Goal: Transaction & Acquisition: Purchase product/service

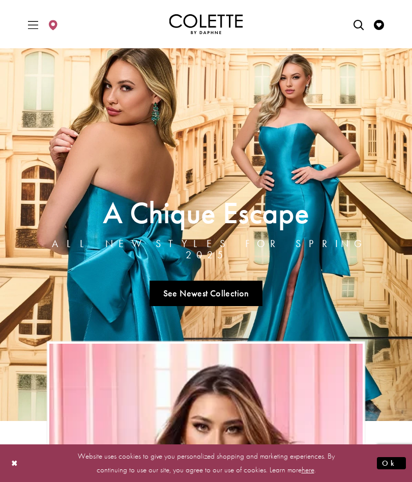
click at [32, 29] on icon "Toggle Main Navigation Menu" at bounding box center [33, 25] width 10 height 10
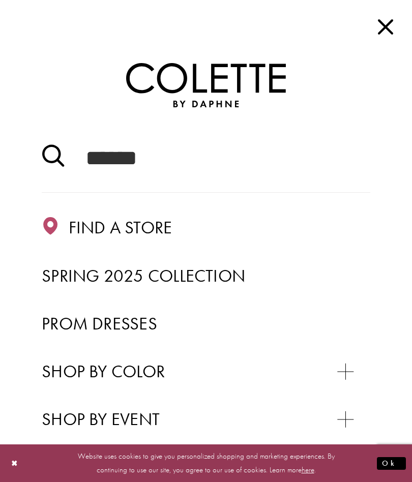
click at [134, 327] on span "Prom Dresses" at bounding box center [100, 323] width 116 height 22
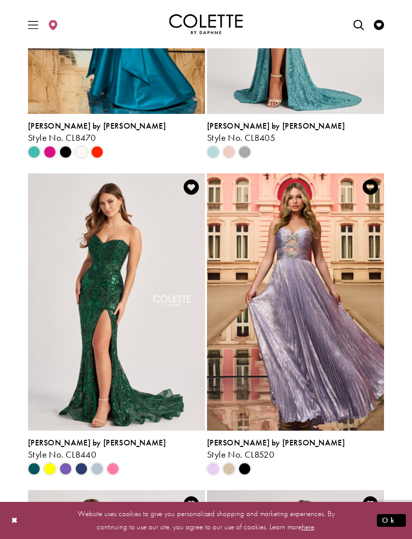
scroll to position [463, 0]
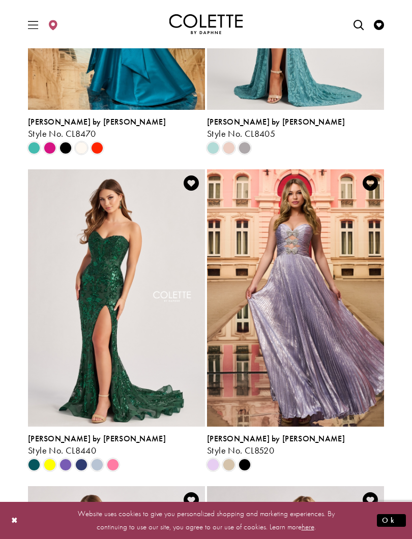
click at [99, 467] on span "Product List" at bounding box center [97, 465] width 12 height 12
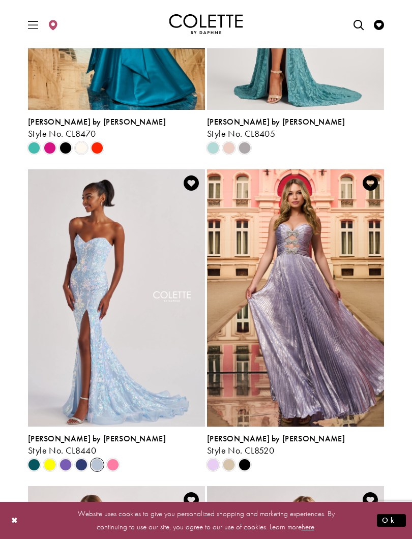
click at [105, 469] on div "Product List" at bounding box center [113, 465] width 16 height 16
click at [119, 463] on span "Product List" at bounding box center [113, 465] width 12 height 12
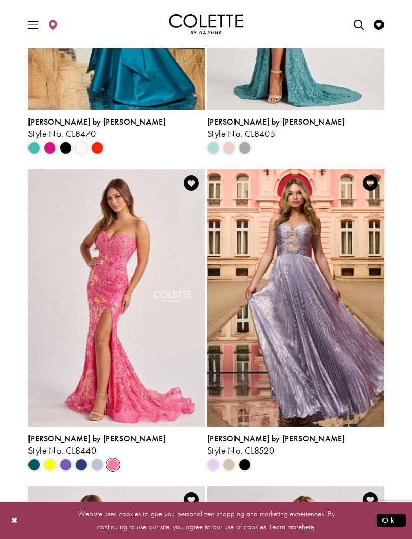
click at [73, 465] on div "Product List" at bounding box center [65, 465] width 16 height 16
click at [71, 464] on span "Product List" at bounding box center [66, 465] width 12 height 12
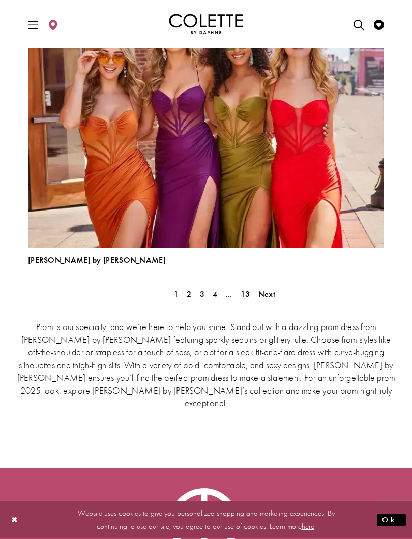
scroll to position [2827, 0]
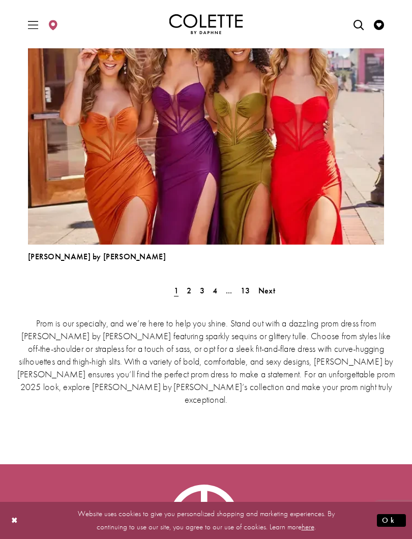
click at [270, 293] on span "Next" at bounding box center [266, 290] width 17 height 11
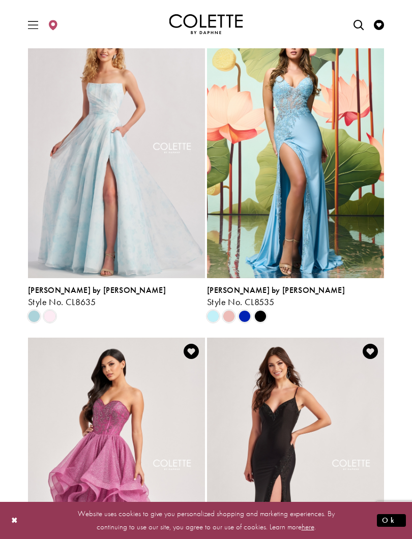
scroll to position [1563, 0]
click at [48, 319] on span "Product List" at bounding box center [50, 316] width 12 height 12
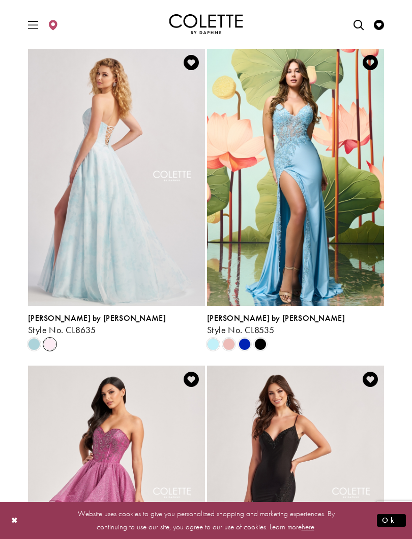
scroll to position [1534, 0]
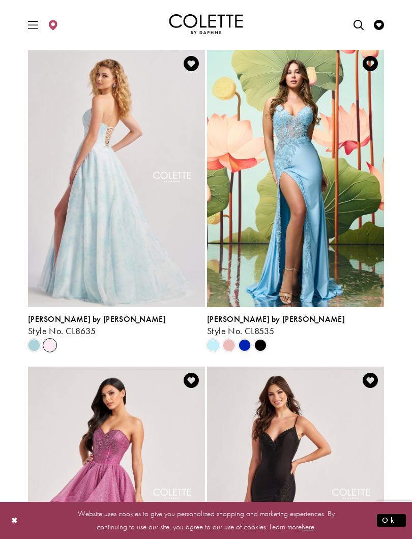
click at [48, 252] on img "Visit Colette by Daphne Style No. CL8635 Page" at bounding box center [116, 178] width 177 height 257
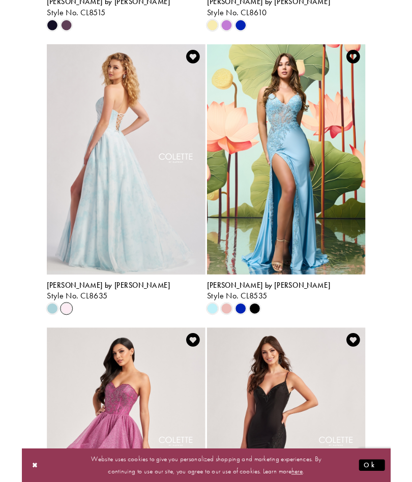
scroll to position [1562, 0]
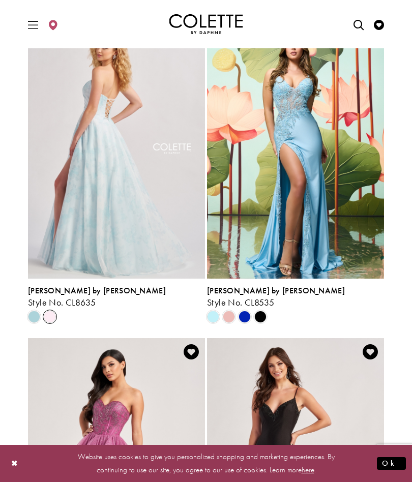
click at [28, 300] on span "Style No. CL8635" at bounding box center [62, 303] width 68 height 12
click at [49, 315] on span "Product List" at bounding box center [50, 317] width 12 height 12
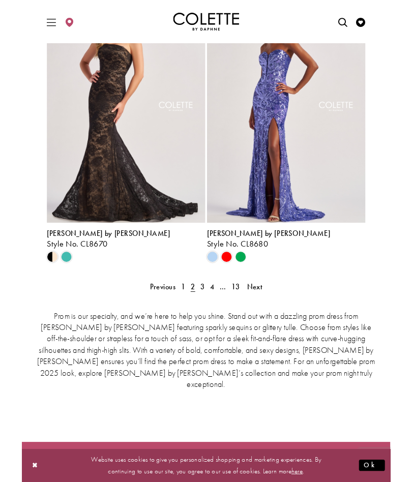
scroll to position [2208, 0]
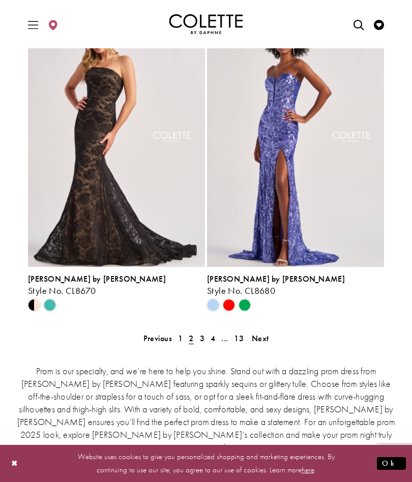
click at [267, 339] on span "Next" at bounding box center [260, 338] width 17 height 11
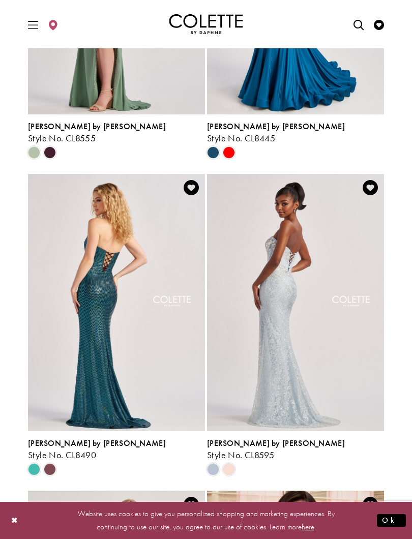
scroll to position [462, 0]
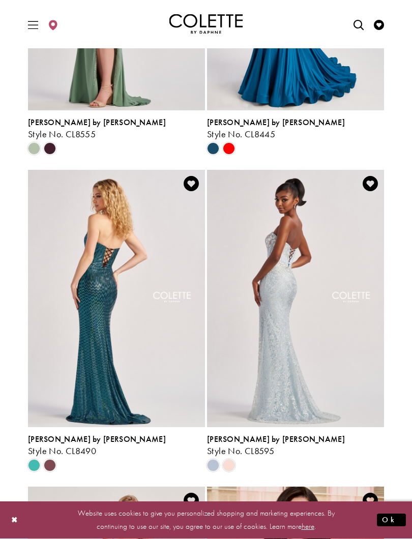
click at [230, 465] on span "Product List" at bounding box center [229, 466] width 12 height 12
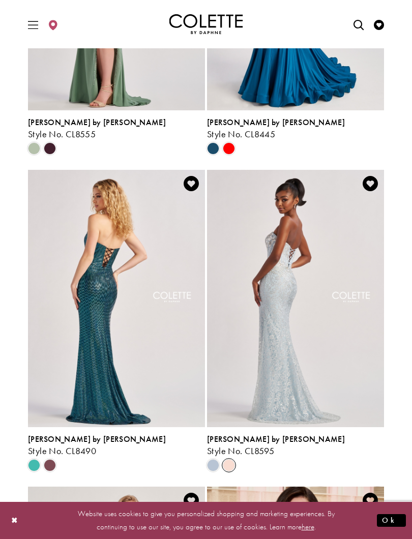
click at [227, 463] on span "Product List" at bounding box center [229, 465] width 12 height 12
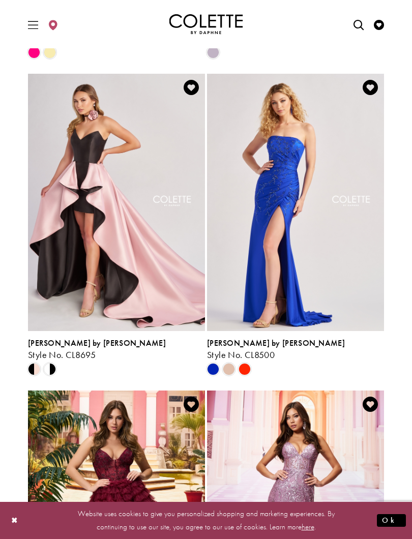
scroll to position [1510, 0]
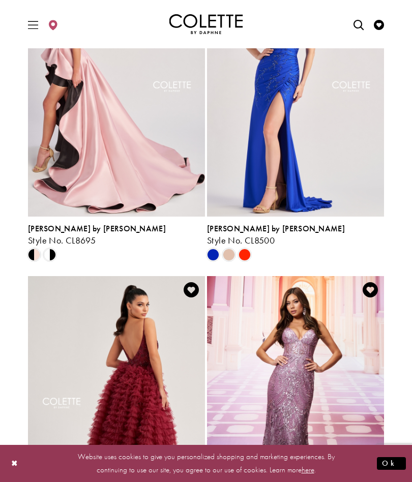
click at [49, 256] on span "Product List" at bounding box center [50, 255] width 12 height 12
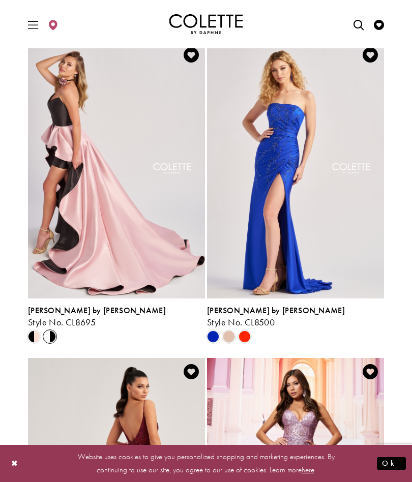
scroll to position [1542, 0]
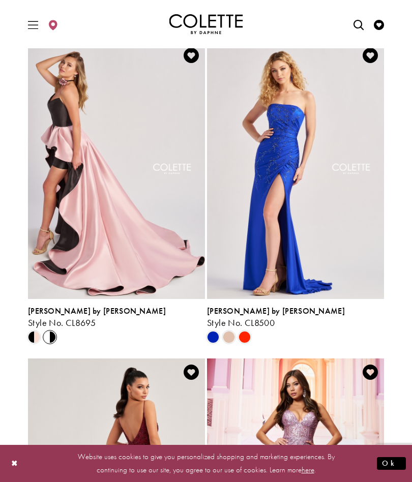
click at [39, 339] on span "Product List" at bounding box center [34, 337] width 12 height 12
click at [53, 339] on span "Product List" at bounding box center [50, 337] width 12 height 12
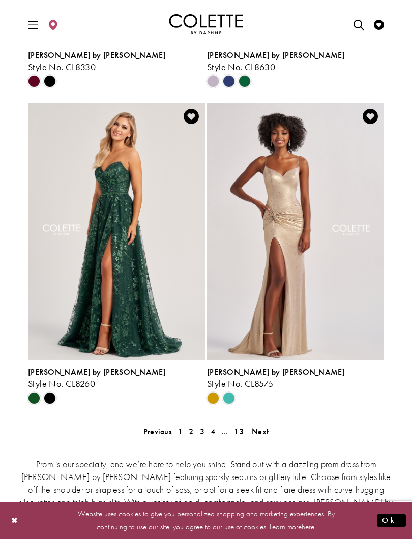
scroll to position [2116, 0]
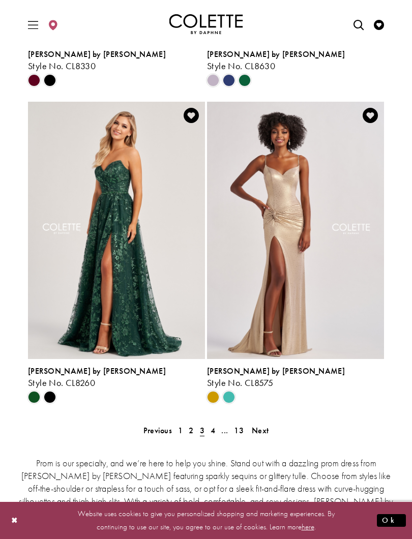
click at [264, 429] on span "Next" at bounding box center [260, 430] width 17 height 11
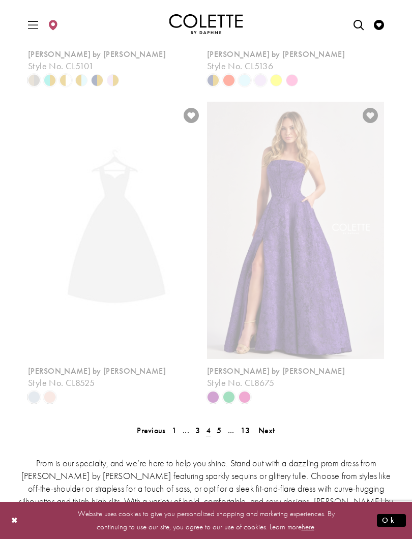
scroll to position [266, 0]
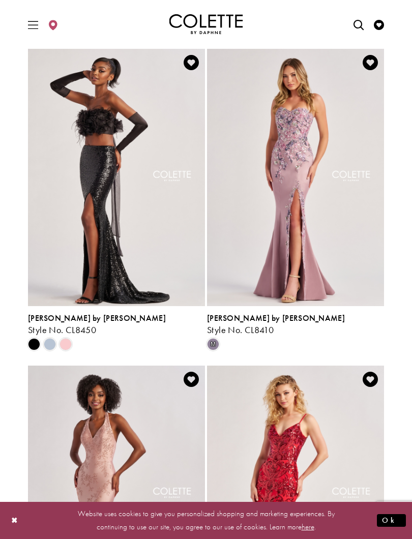
click at [53, 350] on span "Product List" at bounding box center [50, 344] width 12 height 12
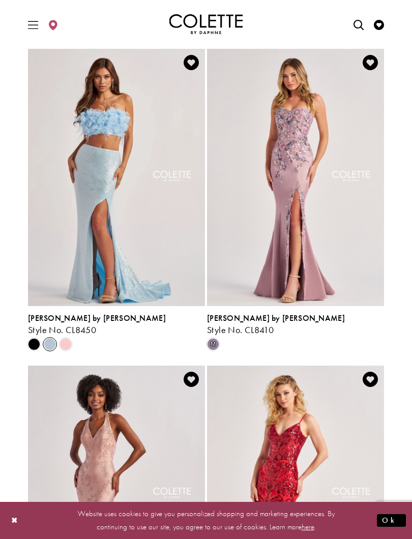
click at [68, 347] on span "Product List" at bounding box center [66, 344] width 12 height 12
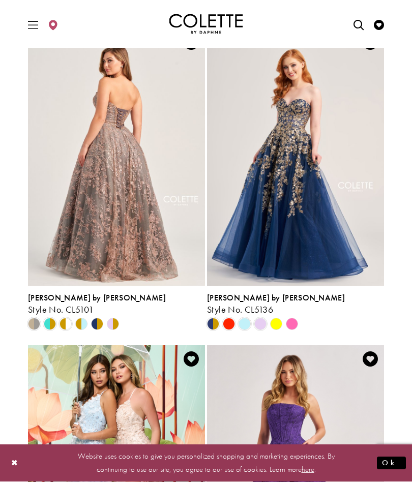
scroll to position [1869, 0]
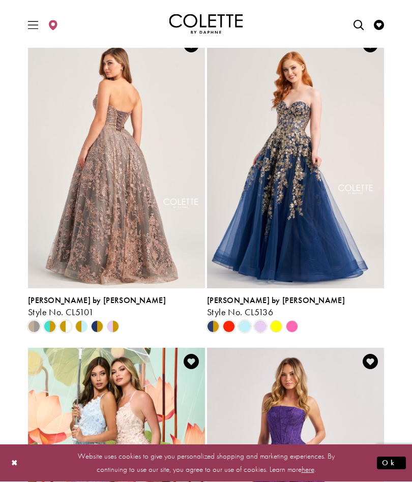
click at [292, 333] on div "Product List" at bounding box center [292, 328] width 16 height 16
click at [295, 322] on polygon "Product List" at bounding box center [292, 328] width 16 height 16
click at [271, 329] on polygon "Product List" at bounding box center [276, 328] width 16 height 16
click at [277, 327] on polygon "Product List" at bounding box center [276, 328] width 16 height 16
click at [280, 328] on polygon "Product List" at bounding box center [276, 328] width 16 height 16
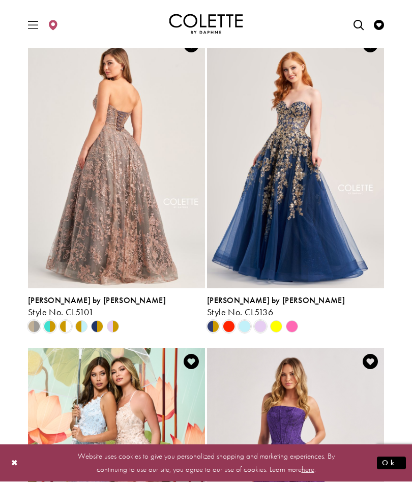
click at [280, 322] on polygon "Product List" at bounding box center [276, 328] width 16 height 16
click at [279, 323] on polygon "Product List" at bounding box center [276, 328] width 16 height 16
click at [271, 323] on polygon "Product List" at bounding box center [276, 328] width 16 height 16
click at [277, 325] on polygon "Product List" at bounding box center [276, 328] width 16 height 16
click at [277, 316] on h5 "Style No. CL5136" at bounding box center [295, 313] width 177 height 10
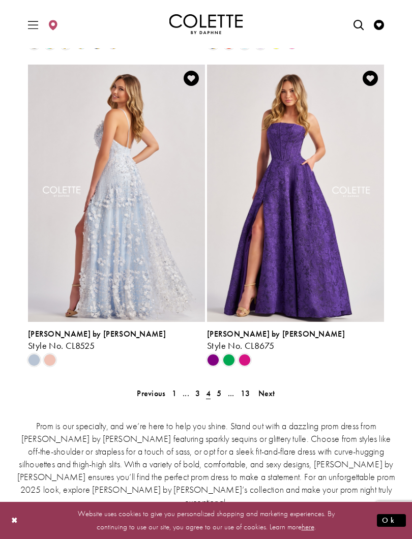
scroll to position [2153, 0]
click at [16, 482] on button "Close Dialog" at bounding box center [14, 521] width 17 height 18
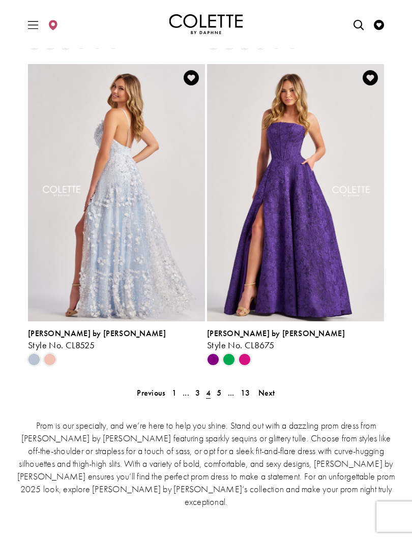
click at [267, 402] on div "Prom is our specialty, and we’re here to help you shine. Stand out with a dazzl…" at bounding box center [206, 462] width 382 height 131
click at [53, 364] on span "Product List" at bounding box center [50, 360] width 12 height 12
click at [264, 395] on span "Next" at bounding box center [266, 393] width 17 height 11
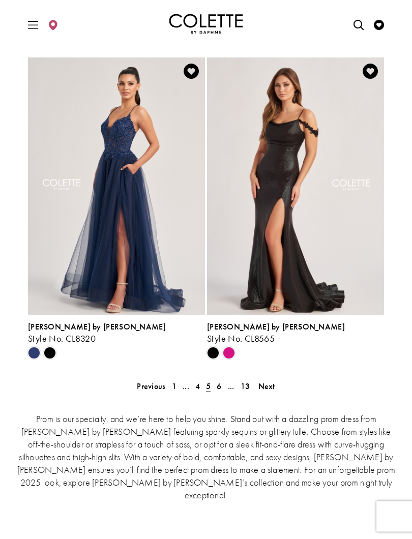
scroll to position [2198, 0]
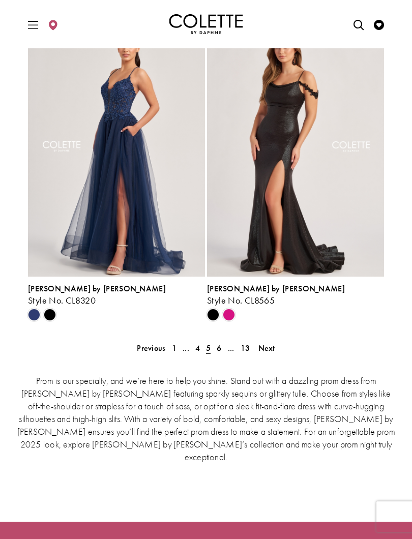
click at [269, 348] on span "Next" at bounding box center [266, 348] width 17 height 11
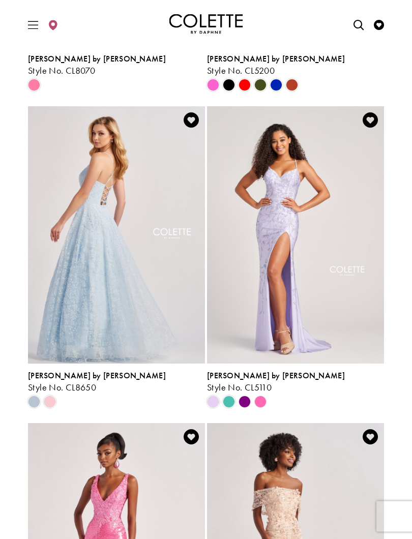
scroll to position [1478, 0]
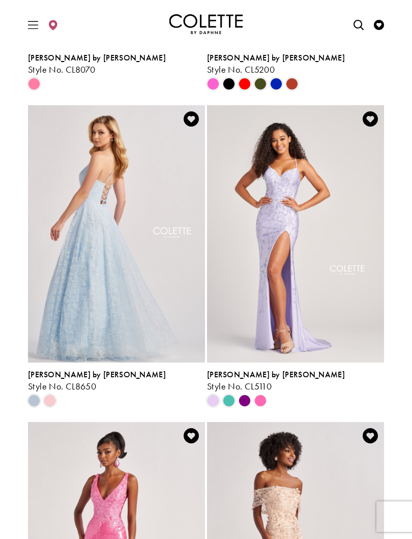
click at [46, 402] on span "Product List" at bounding box center [50, 401] width 12 height 12
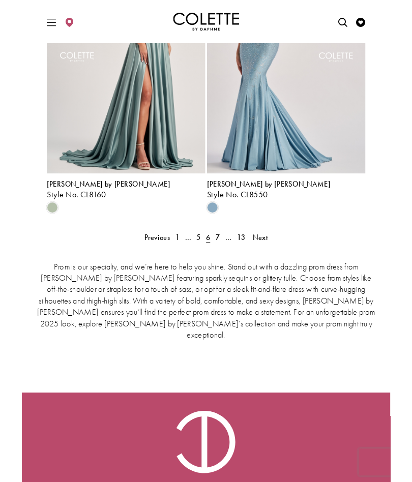
scroll to position [2282, 0]
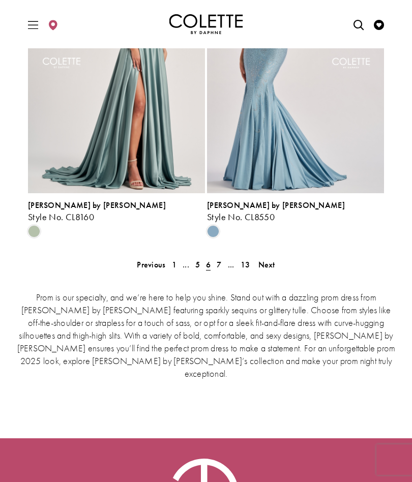
click at [267, 267] on span "Next" at bounding box center [266, 265] width 17 height 11
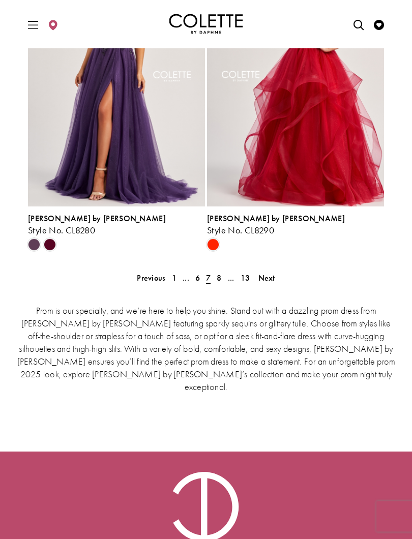
scroll to position [2268, 0]
click at [272, 290] on div "Prom is our specialty, and we’re here to help you shine. Stand out with a dazzl…" at bounding box center [206, 347] width 382 height 131
click at [268, 274] on span "Next" at bounding box center [266, 278] width 17 height 11
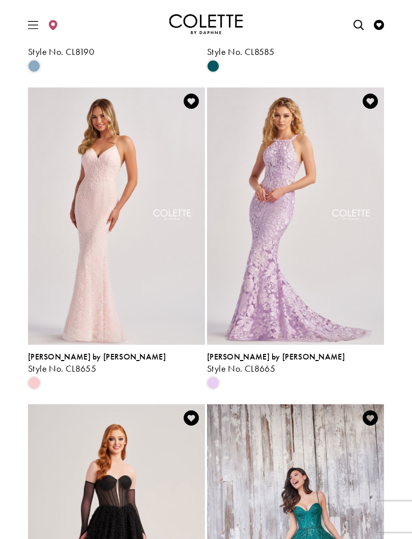
scroll to position [546, 0]
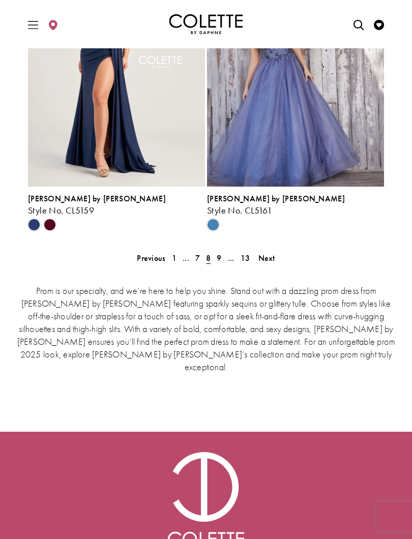
click at [270, 257] on span "Next" at bounding box center [266, 258] width 17 height 11
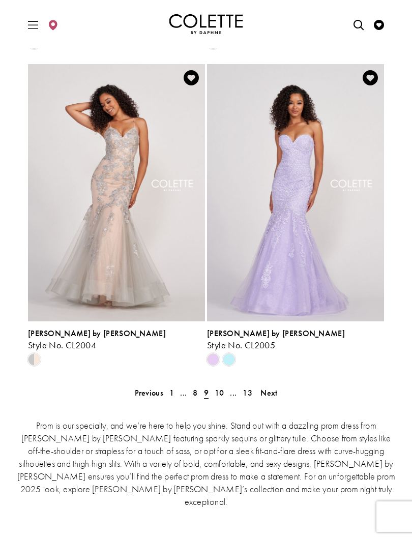
scroll to position [2155, 0]
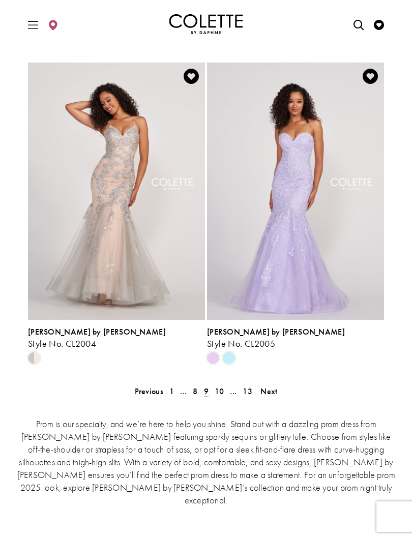
click at [275, 394] on span "Next" at bounding box center [269, 391] width 17 height 11
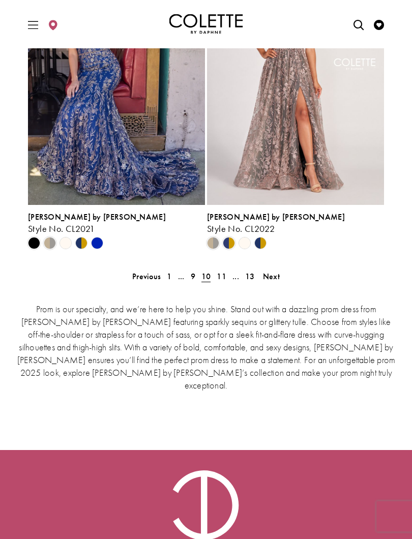
scroll to position [2270, 0]
click at [270, 274] on span "Next" at bounding box center [271, 276] width 17 height 11
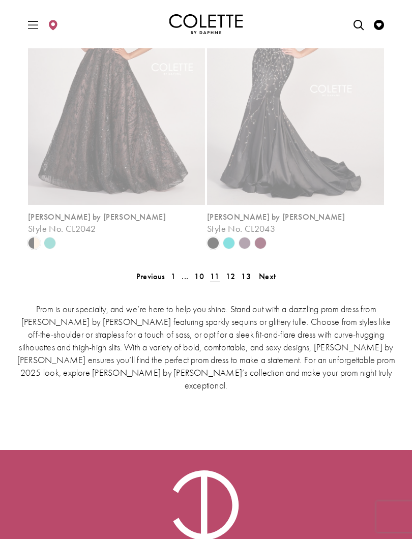
scroll to position [266, 0]
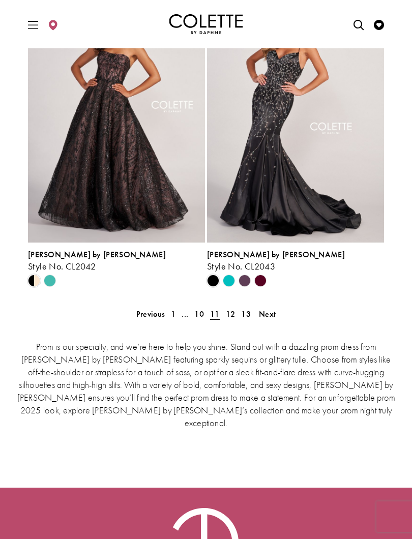
click at [272, 313] on span "Next" at bounding box center [267, 314] width 17 height 11
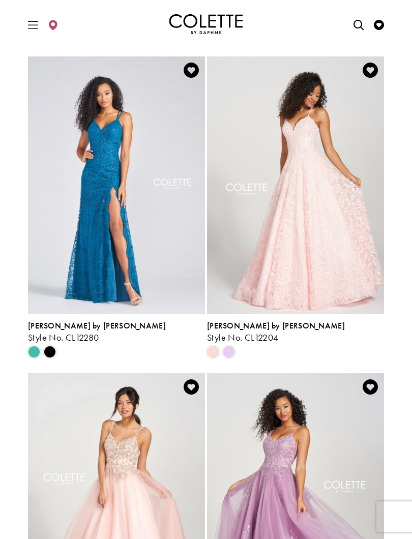
scroll to position [1528, 0]
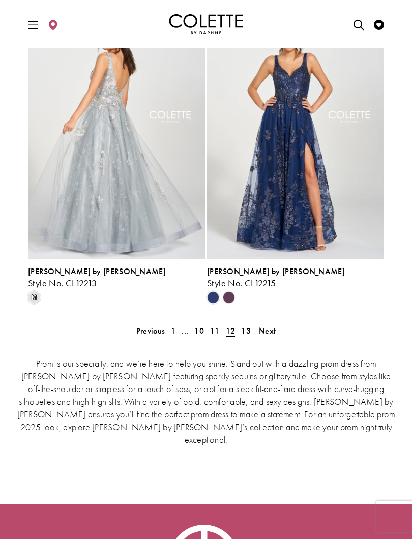
click at [272, 334] on span "Next" at bounding box center [267, 331] width 17 height 11
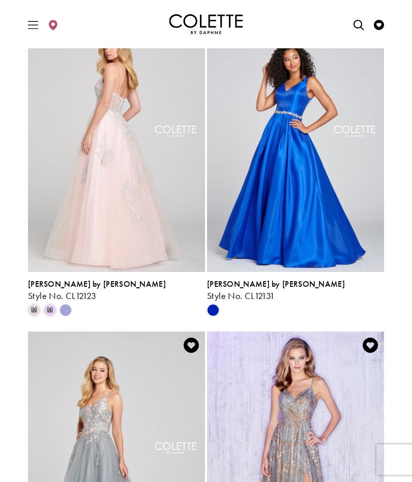
scroll to position [1251, 0]
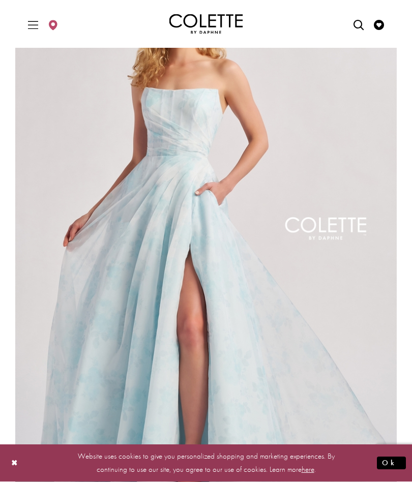
scroll to position [94, 0]
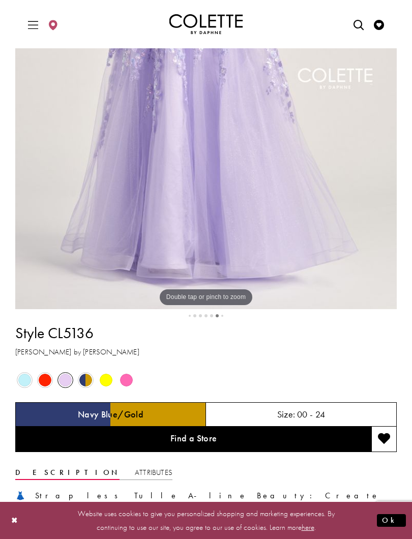
scroll to position [314, 0]
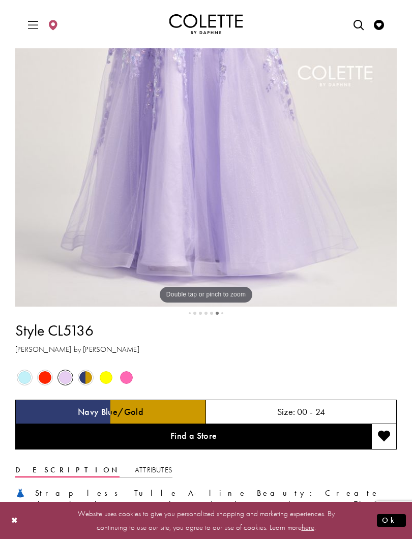
click at [109, 375] on span "Product color controls state depends on size chosen" at bounding box center [106, 377] width 13 height 13
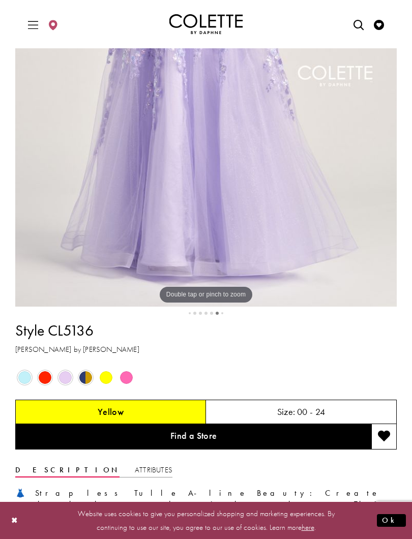
click at [111, 370] on div "Out of Stock" at bounding box center [106, 377] width 19 height 19
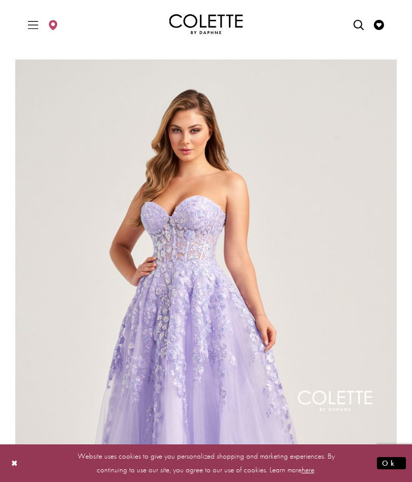
scroll to position [0, 0]
